Goal: Use online tool/utility: Utilize a website feature to perform a specific function

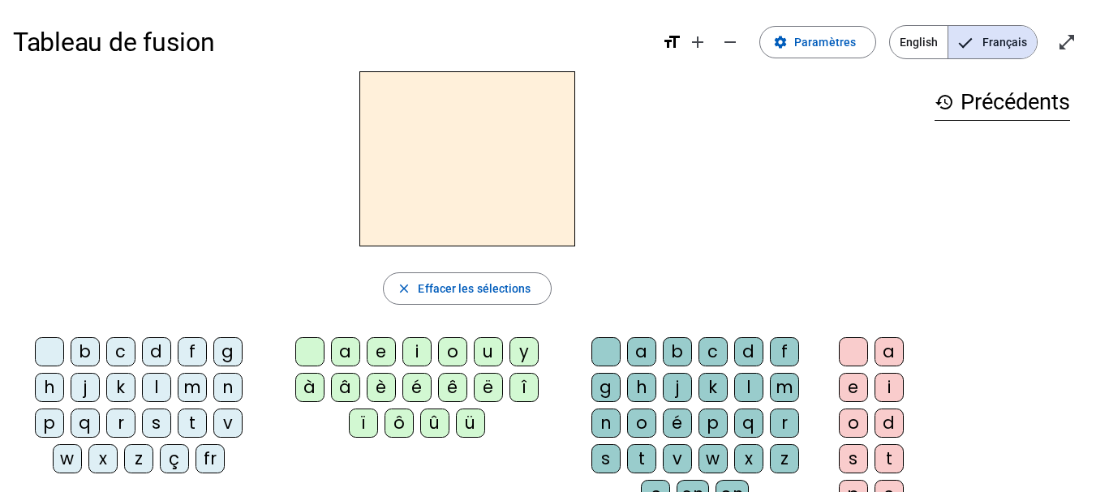
click at [187, 356] on div "f" at bounding box center [192, 351] width 29 height 29
click at [447, 391] on div "ê" at bounding box center [452, 387] width 29 height 29
click at [632, 459] on div "t" at bounding box center [641, 458] width 29 height 29
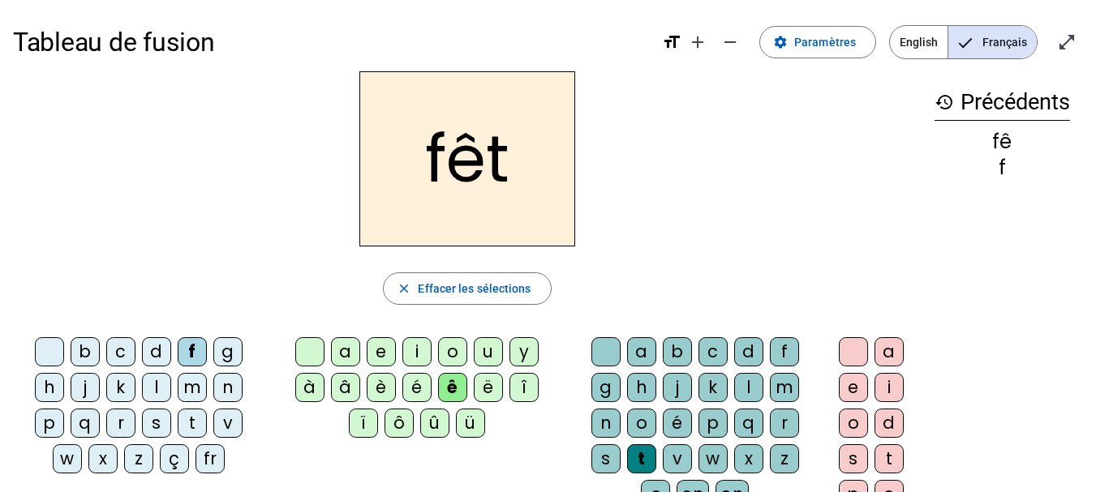
click at [853, 392] on div "e" at bounding box center [853, 387] width 29 height 29
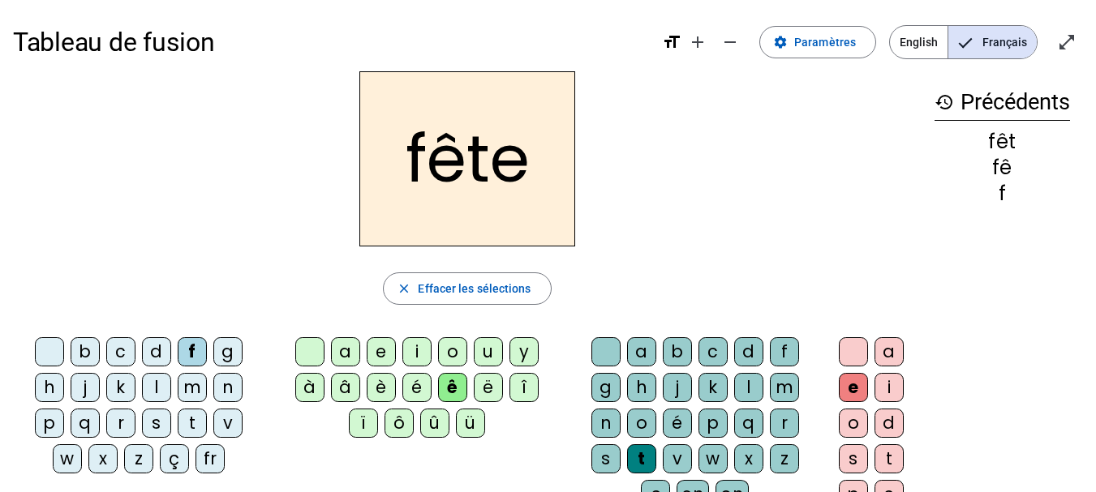
click at [195, 421] on div "t" at bounding box center [192, 423] width 29 height 29
click at [90, 353] on div "b" at bounding box center [85, 351] width 29 height 29
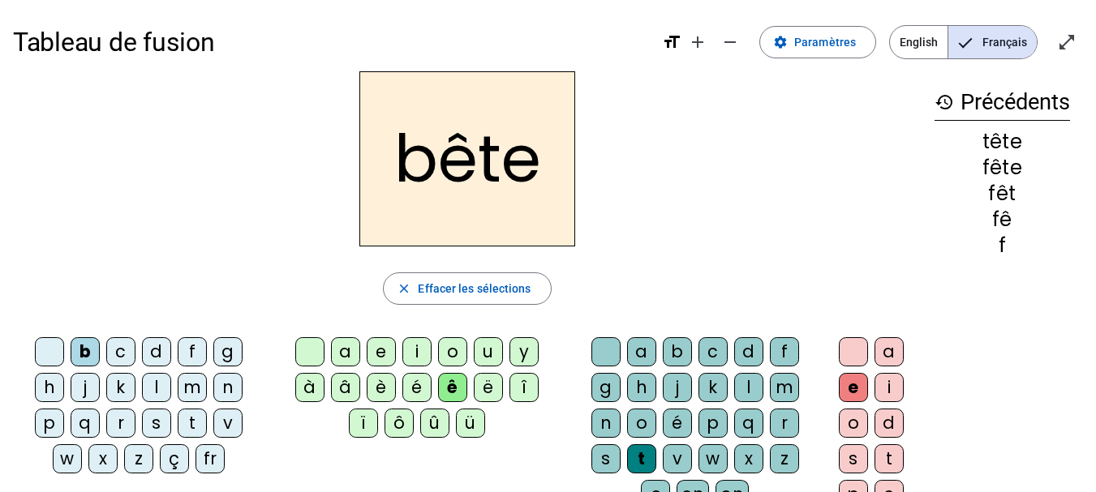
click at [481, 354] on div "u" at bounding box center [488, 351] width 29 height 29
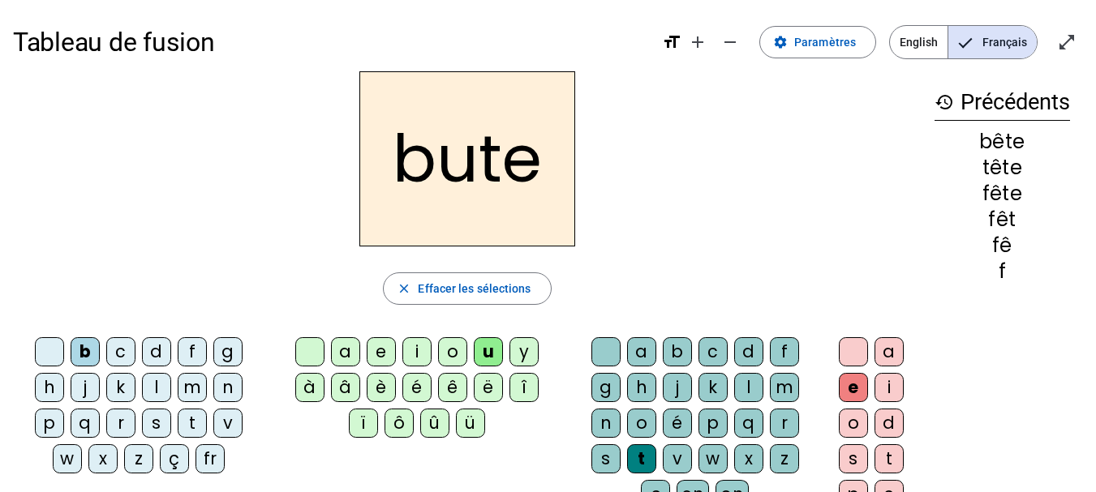
click at [600, 461] on div "s" at bounding box center [605, 458] width 29 height 29
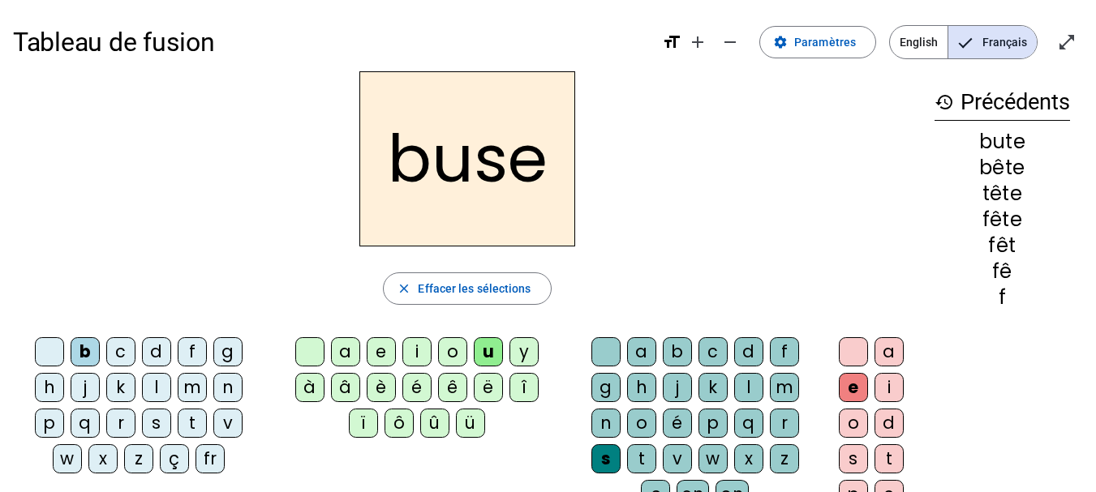
click at [422, 350] on div "i" at bounding box center [416, 351] width 29 height 29
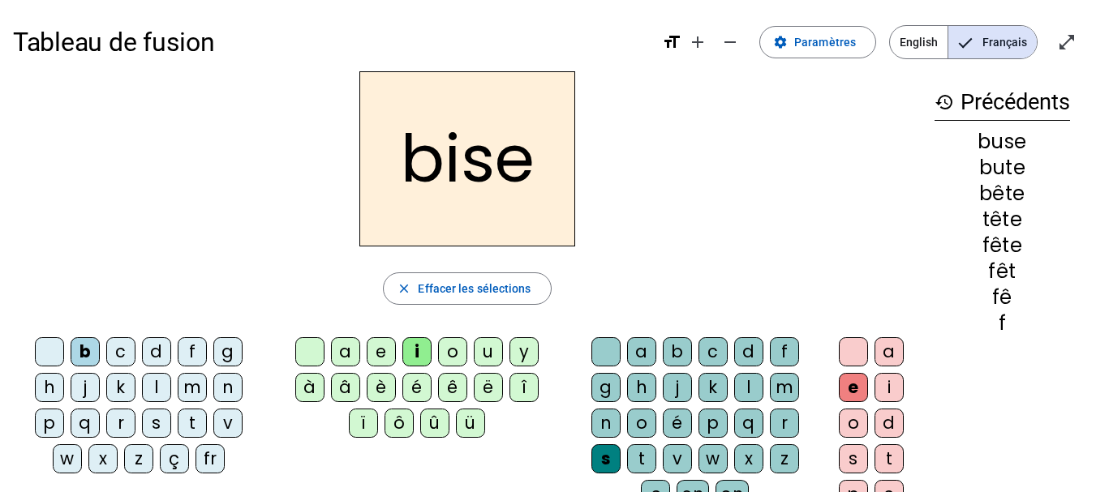
click at [351, 346] on div "a" at bounding box center [345, 351] width 29 height 29
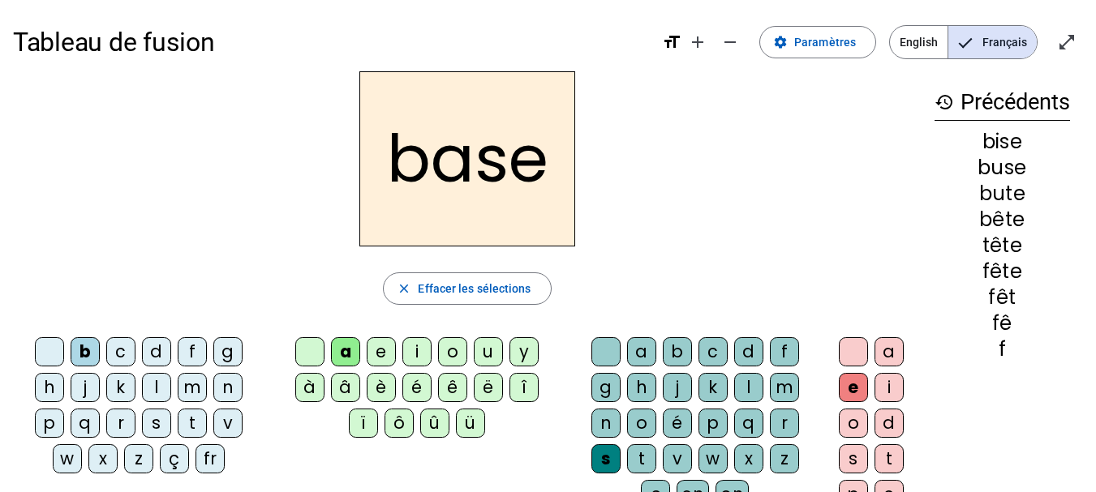
click at [121, 419] on div "r" at bounding box center [120, 423] width 29 height 29
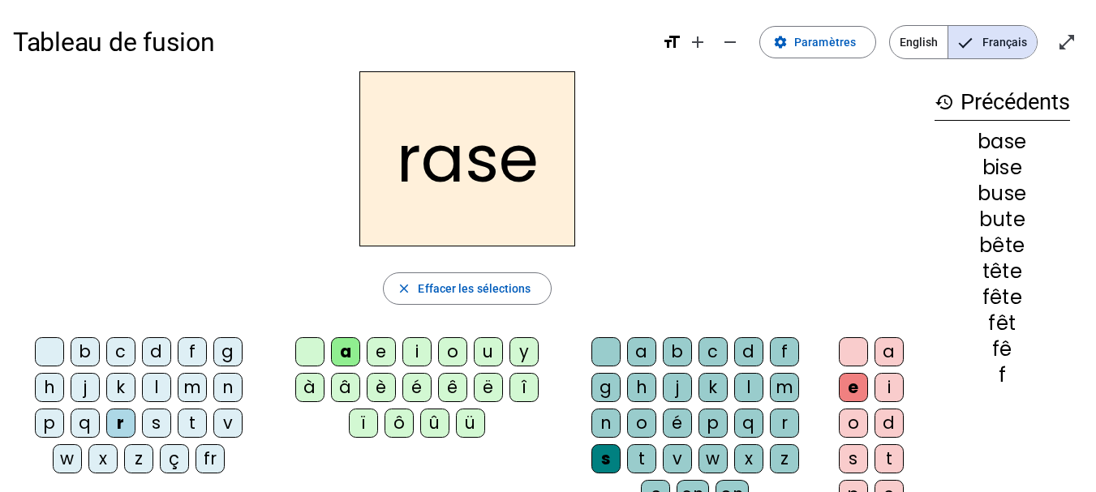
click at [606, 387] on div "g" at bounding box center [605, 387] width 29 height 29
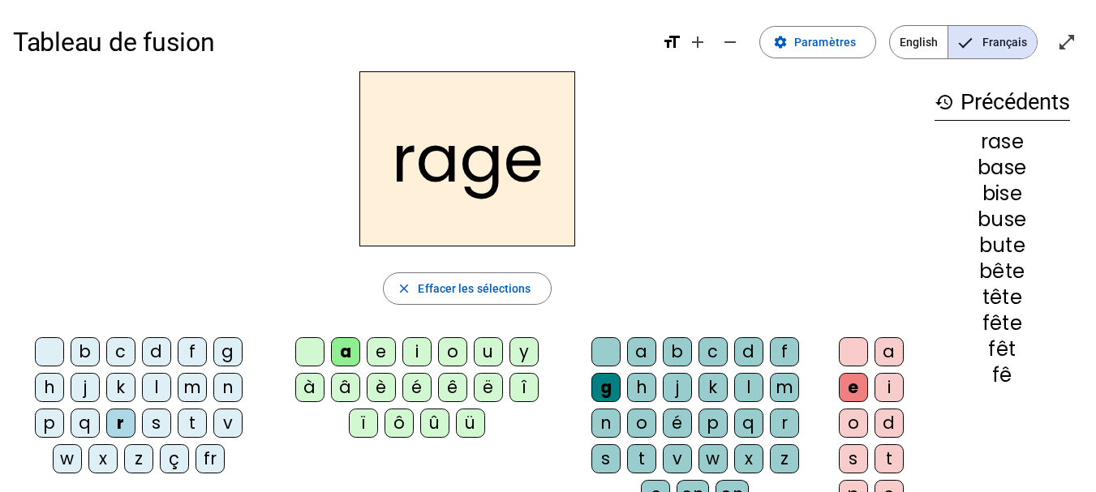
click at [43, 427] on div "p" at bounding box center [49, 423] width 29 height 29
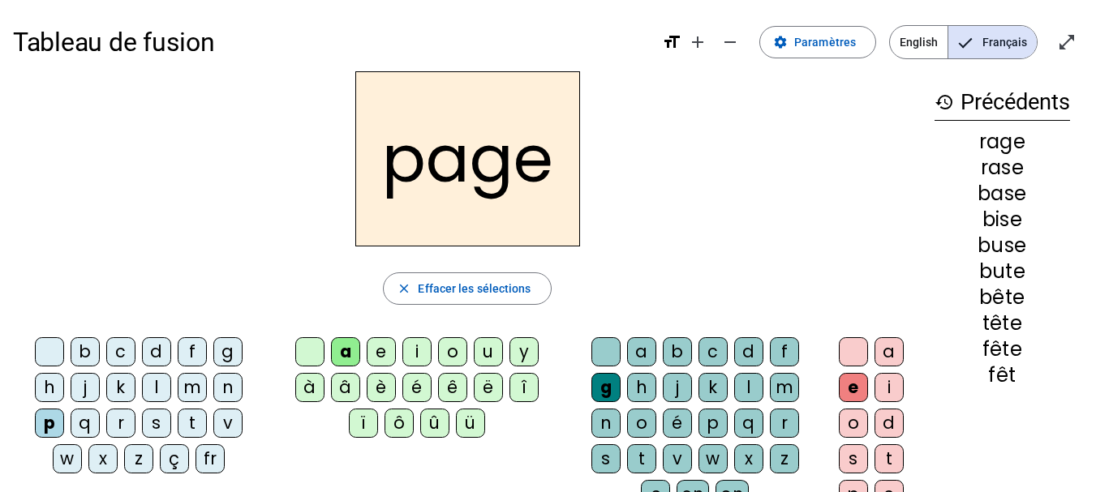
click at [670, 460] on div "v" at bounding box center [677, 458] width 29 height 29
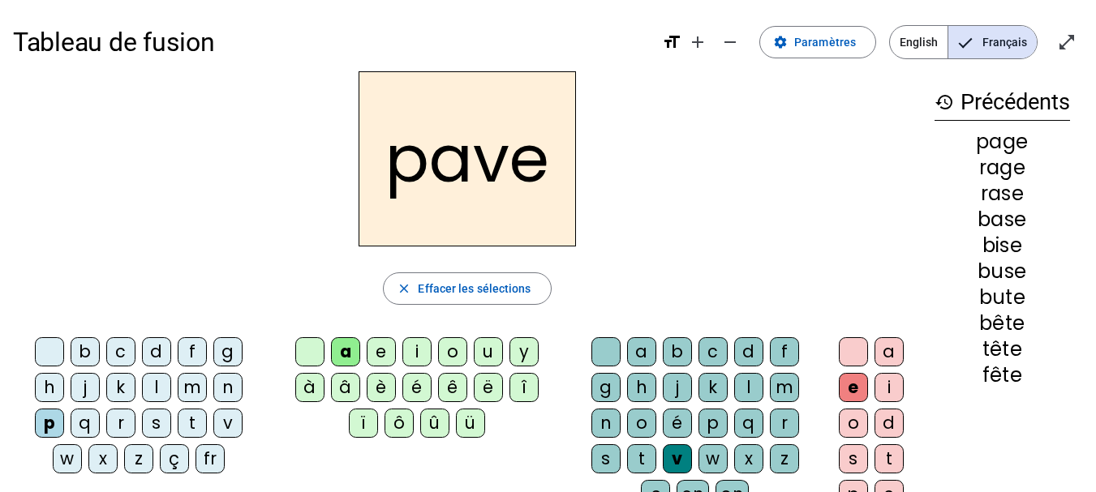
click at [646, 454] on div "t" at bounding box center [641, 458] width 29 height 29
